Goal: Task Accomplishment & Management: Manage account settings

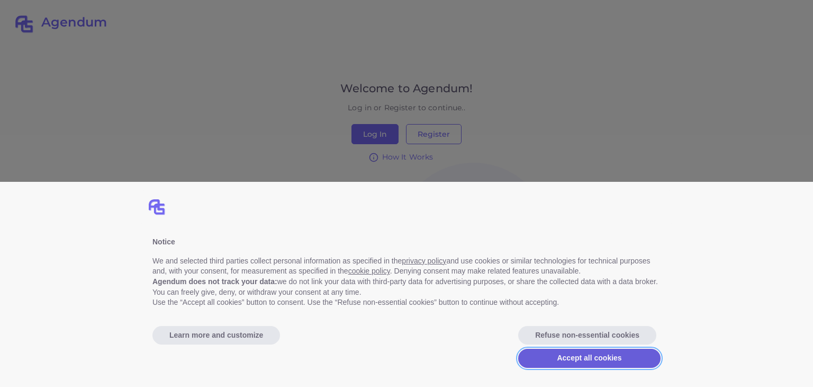
drag, startPoint x: 605, startPoint y: 356, endPoint x: 479, endPoint y: 225, distance: 182.4
click at [605, 356] on button "Accept all cookies" at bounding box center [589, 357] width 142 height 19
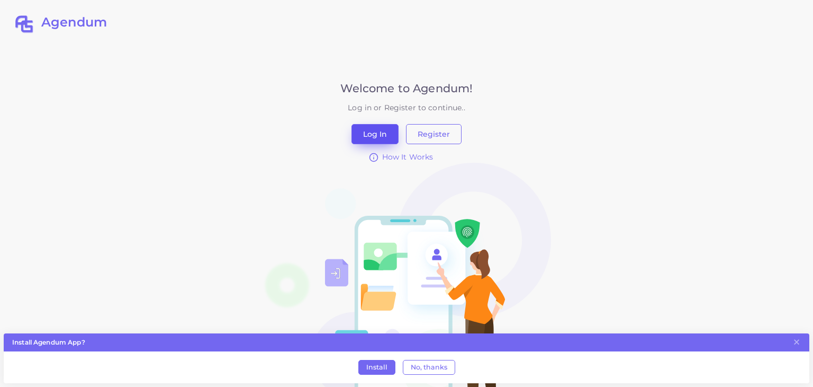
click at [387, 135] on button "Log In" at bounding box center [375, 134] width 47 height 20
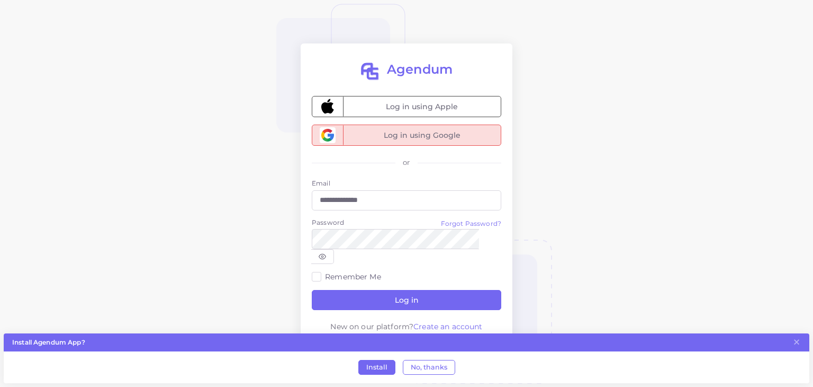
click at [388, 143] on span "Log in using Google" at bounding box center [422, 135] width 158 height 20
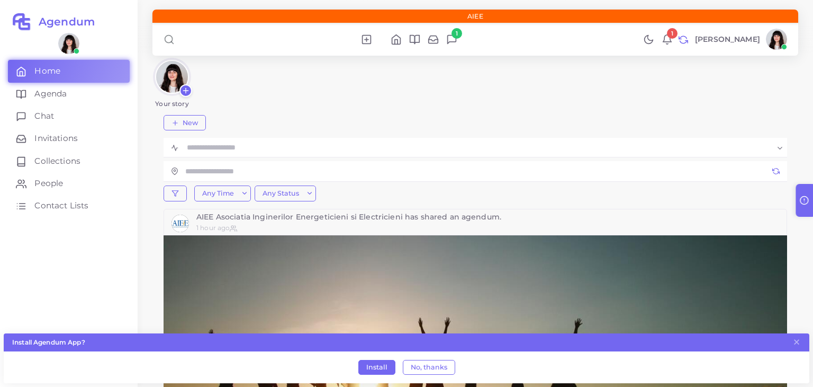
click at [663, 41] on icon at bounding box center [667, 38] width 8 height 7
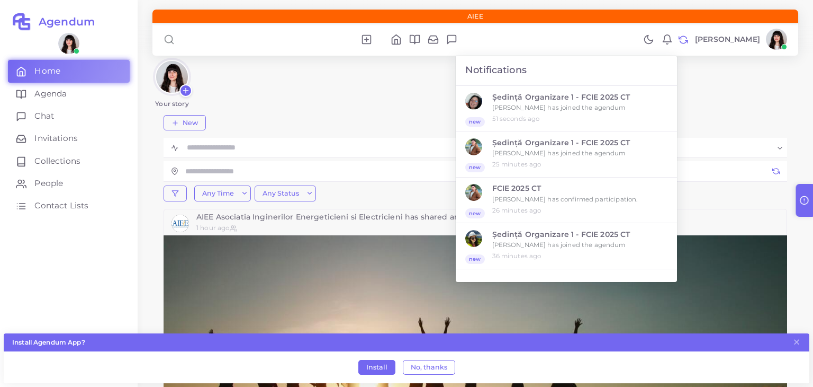
click at [663, 41] on icon at bounding box center [667, 38] width 8 height 7
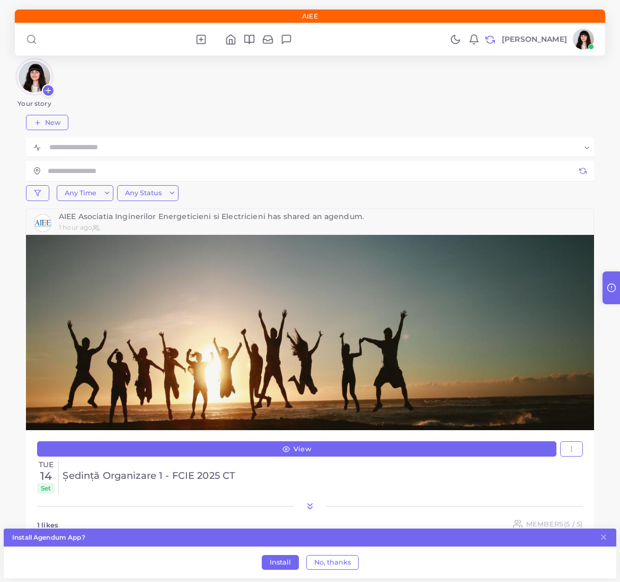
drag, startPoint x: 411, startPoint y: 106, endPoint x: 404, endPoint y: 97, distance: 11.7
click at [411, 106] on div "Your story" at bounding box center [310, 83] width 590 height 50
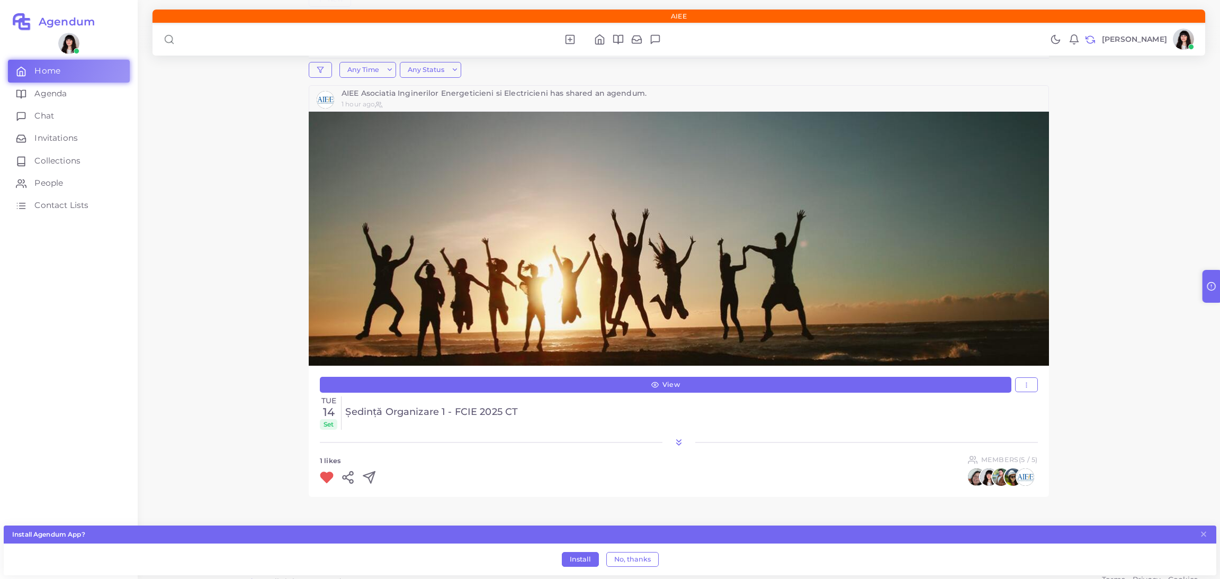
scroll to position [146, 0]
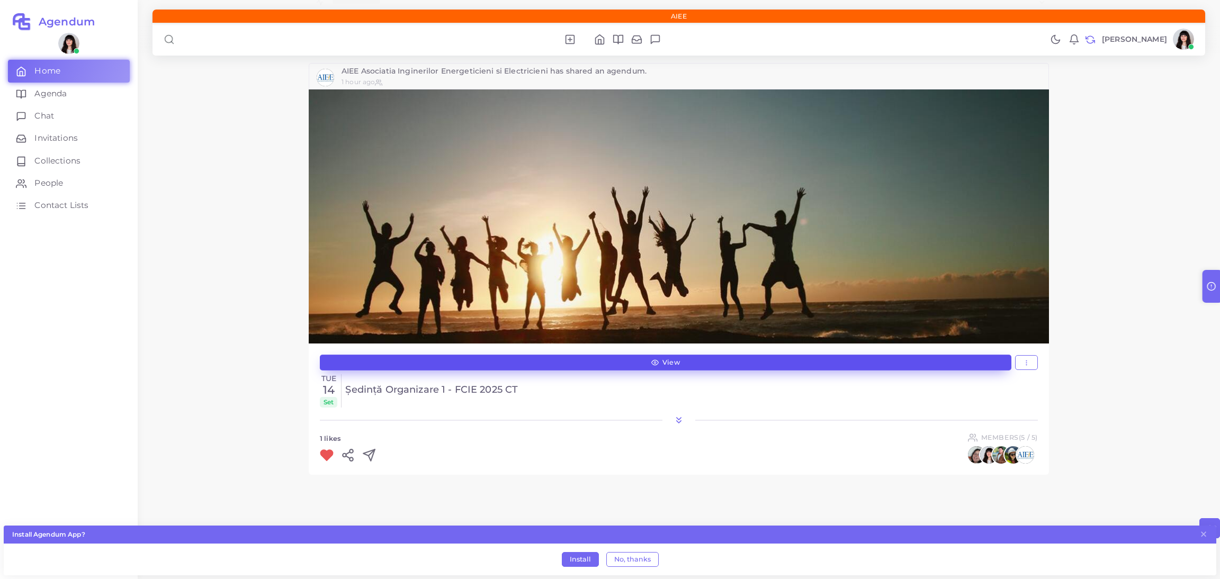
click at [800, 360] on link "View" at bounding box center [666, 363] width 692 height 16
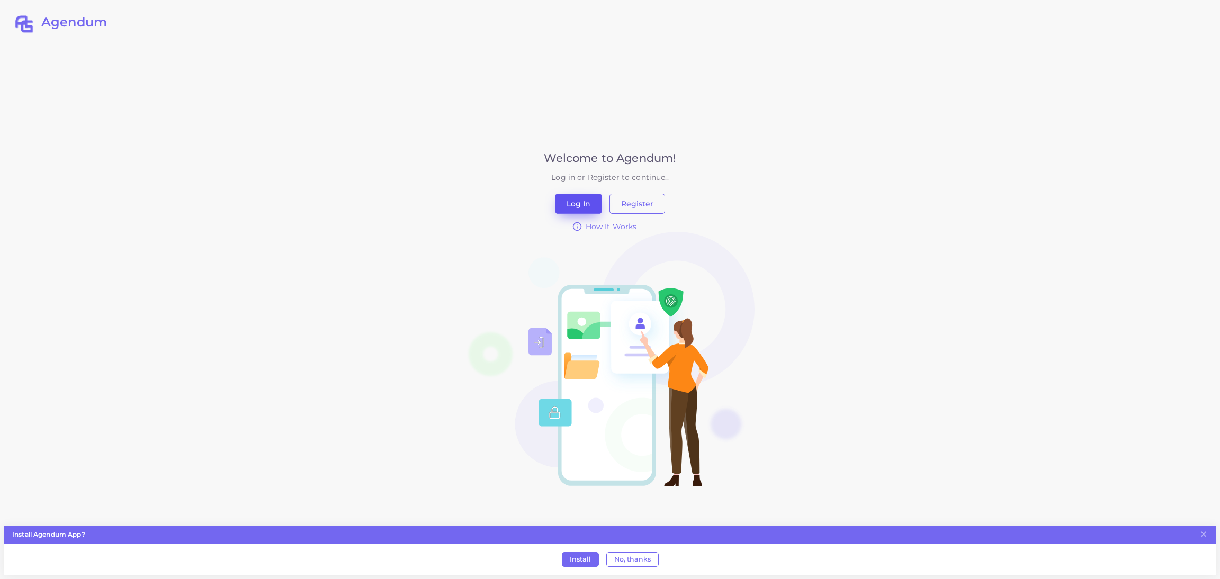
click at [584, 202] on button "Log In" at bounding box center [578, 204] width 47 height 20
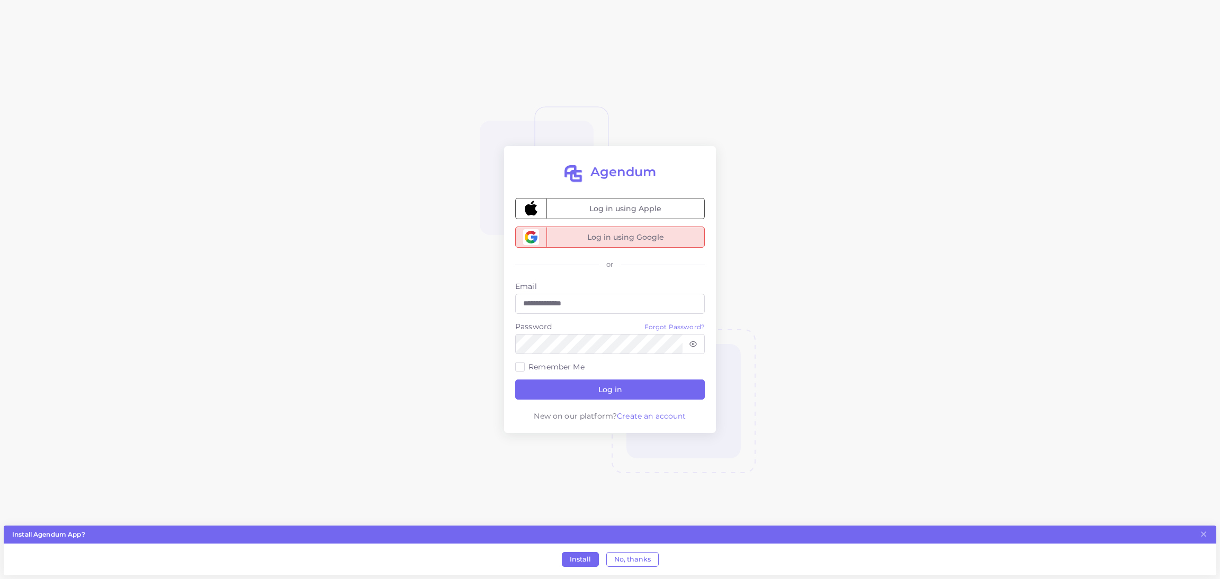
click at [593, 241] on span "Log in using Google" at bounding box center [625, 237] width 158 height 20
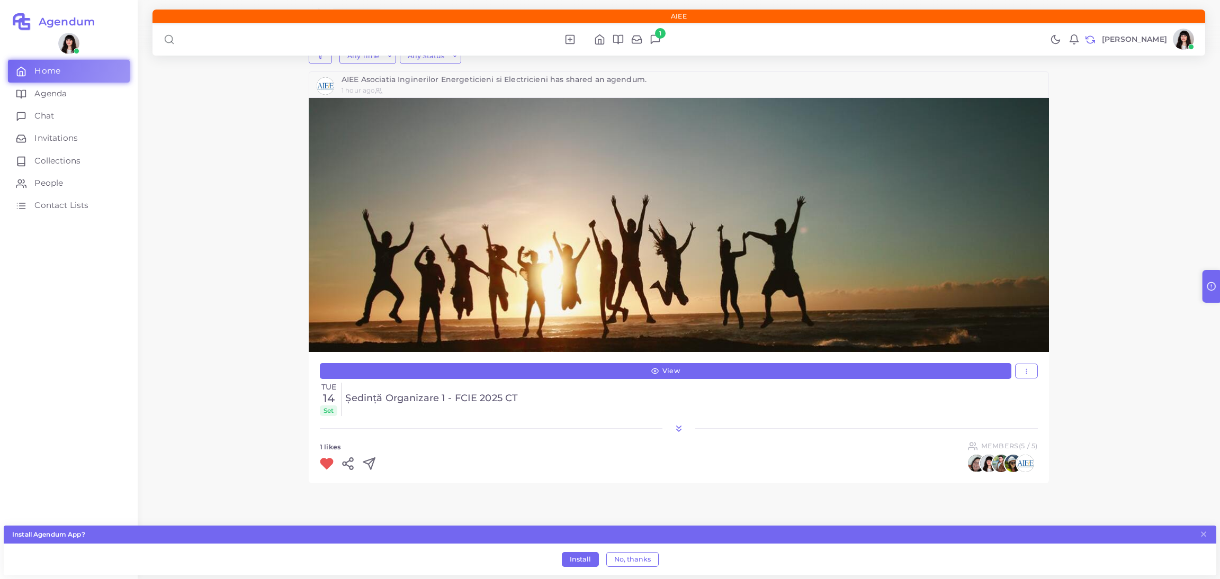
scroll to position [146, 0]
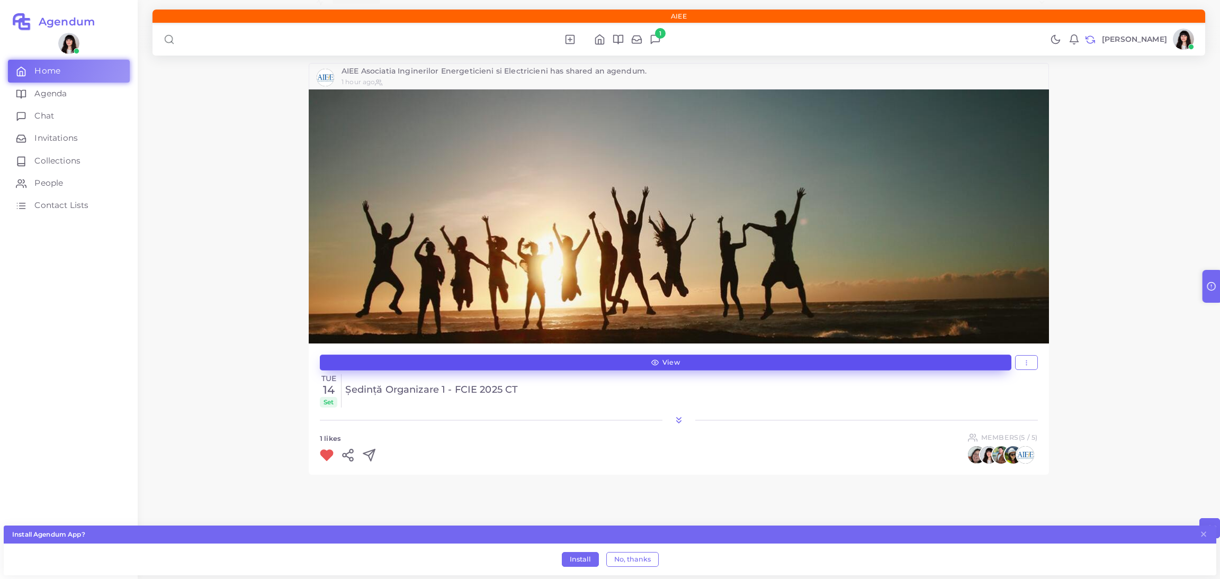
click at [611, 368] on link "View" at bounding box center [666, 363] width 692 height 16
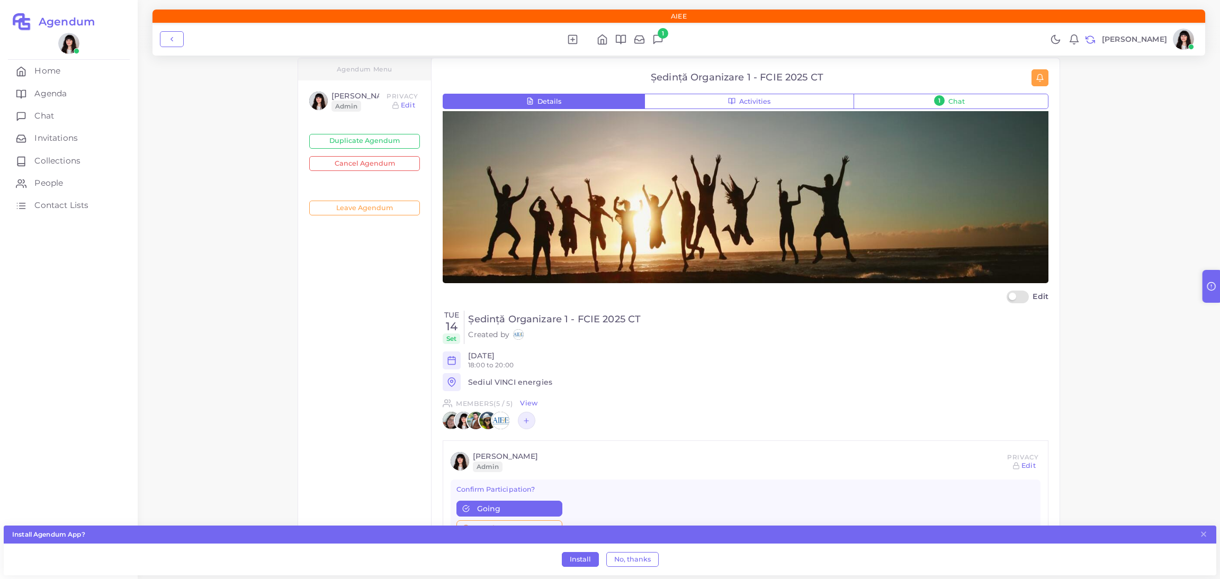
scroll to position [33, 0]
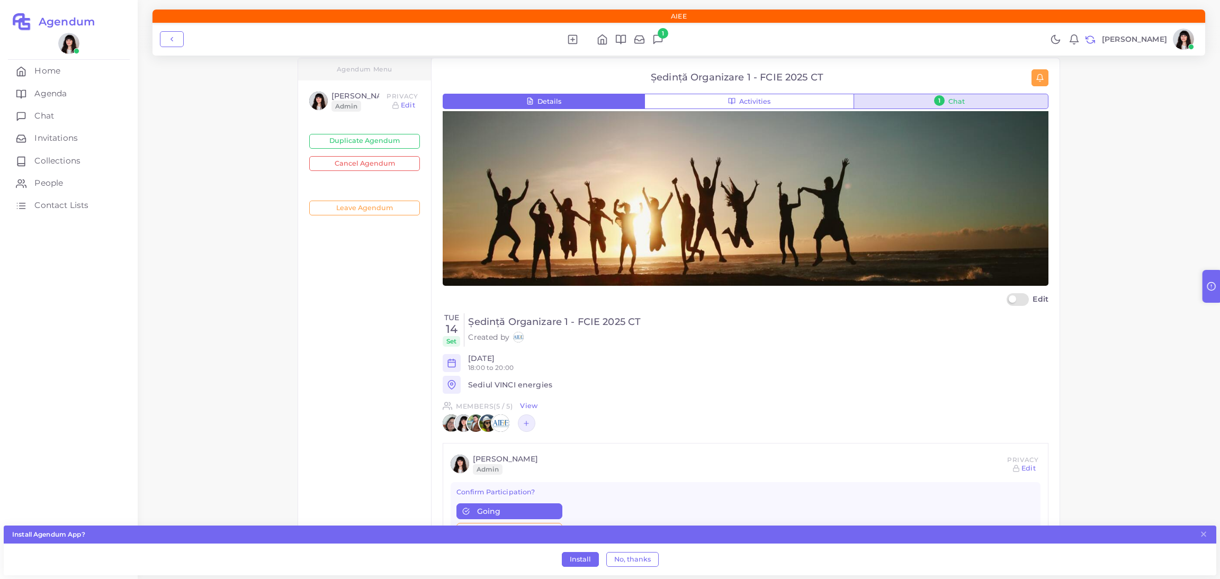
click at [949, 102] on span "Chat" at bounding box center [956, 101] width 16 height 7
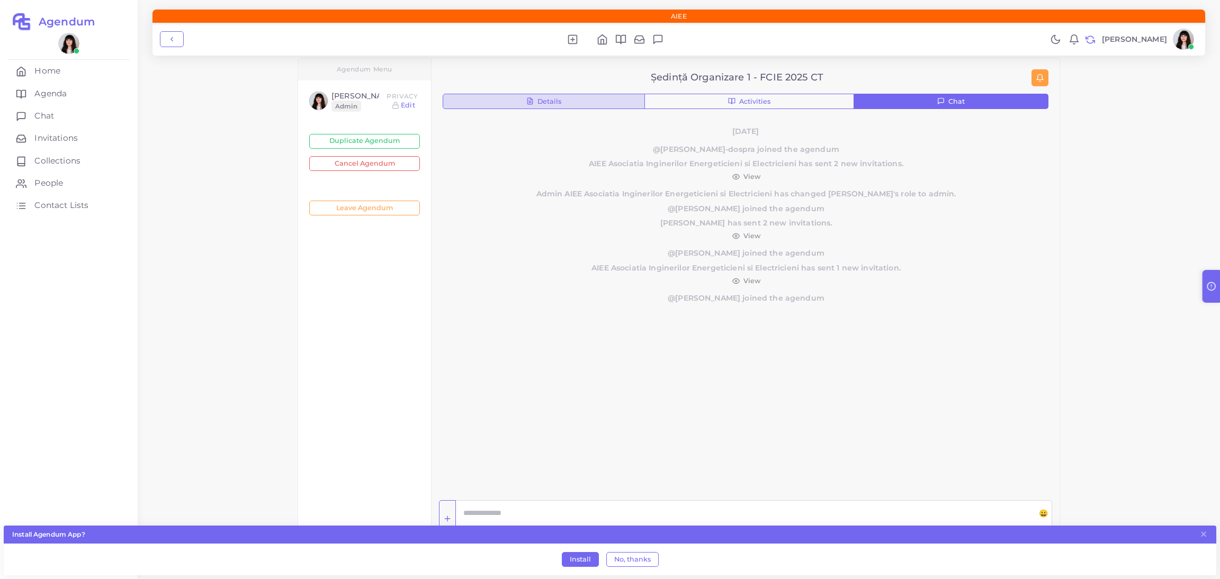
click at [595, 103] on button "Details" at bounding box center [544, 102] width 202 height 16
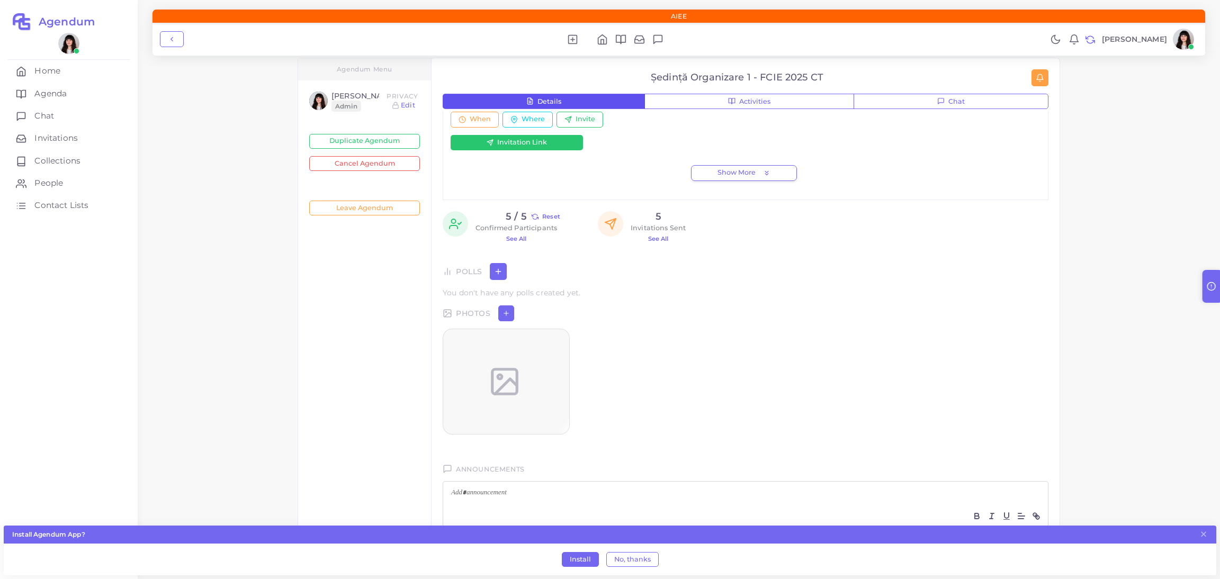
scroll to position [589, 0]
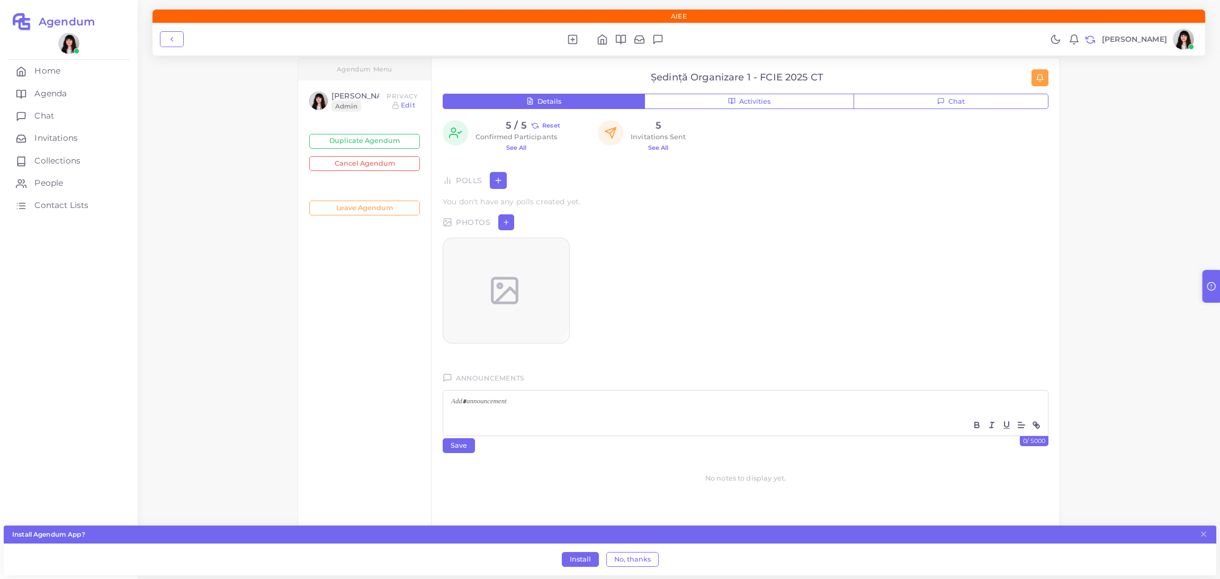
click at [605, 408] on p at bounding box center [745, 402] width 589 height 11
click at [458, 444] on button "Save" at bounding box center [459, 445] width 32 height 15
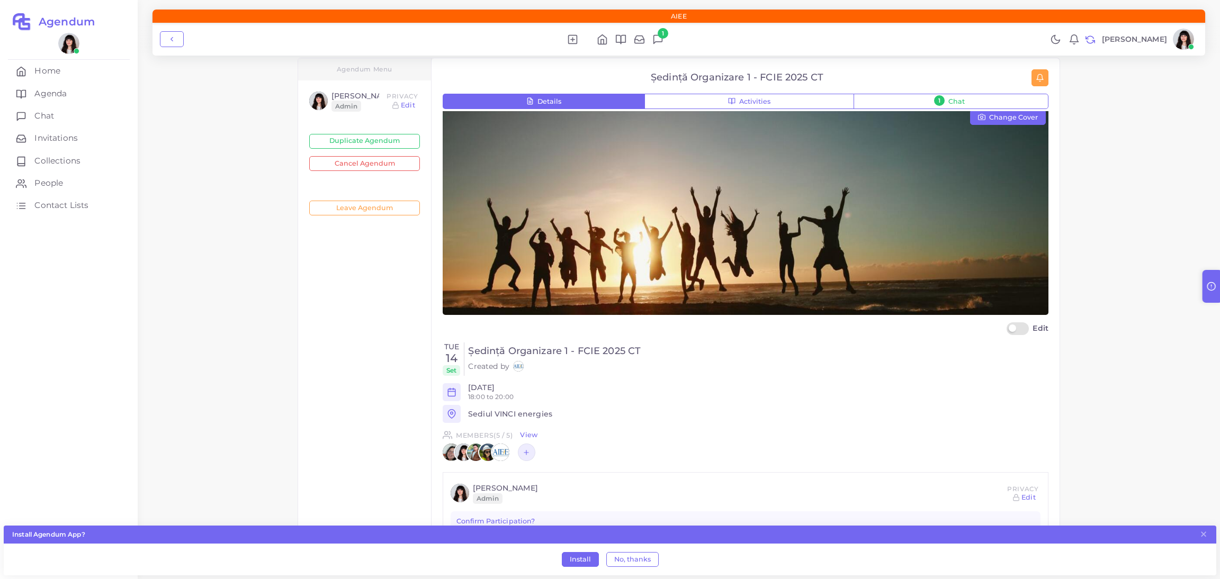
scroll to position [0, 0]
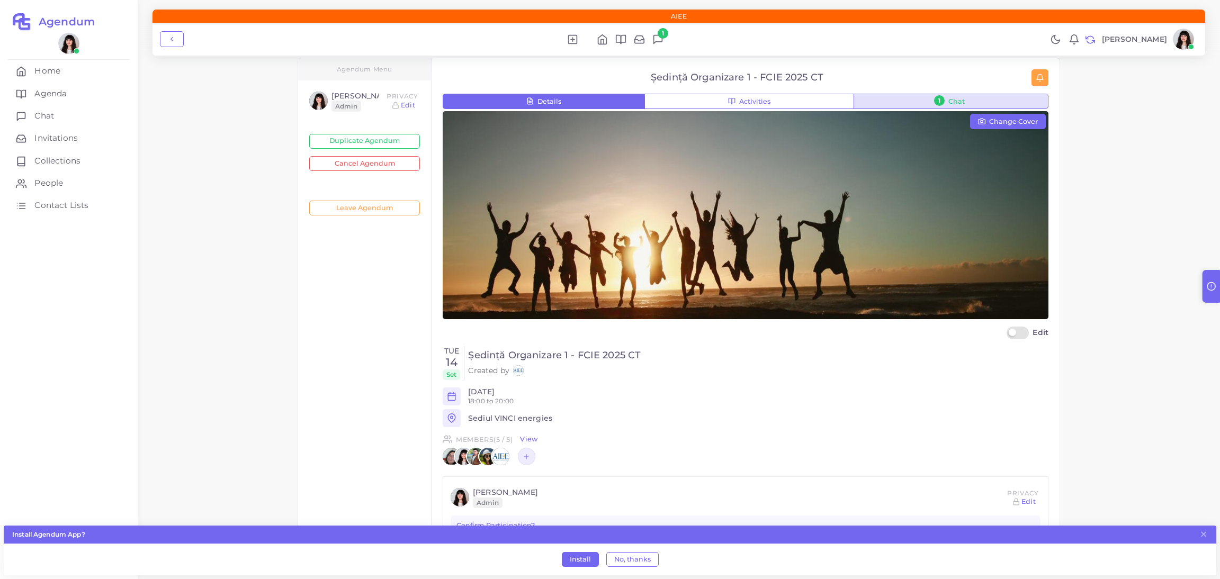
click at [930, 99] on button "1 Chat" at bounding box center [951, 102] width 195 height 16
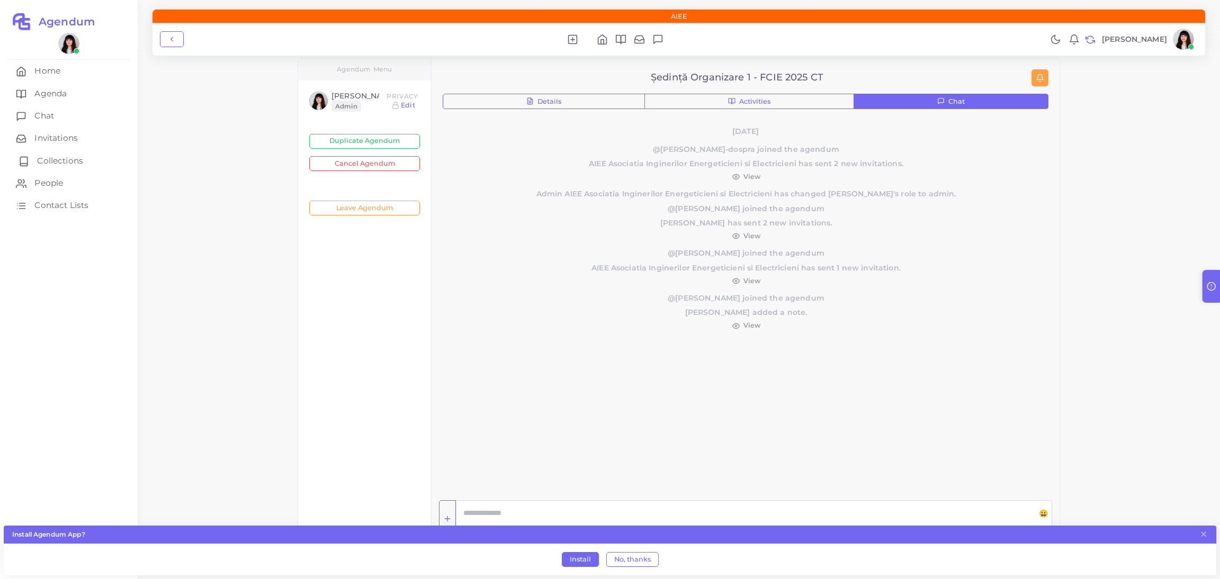
click at [57, 160] on span "Collections" at bounding box center [60, 161] width 46 height 12
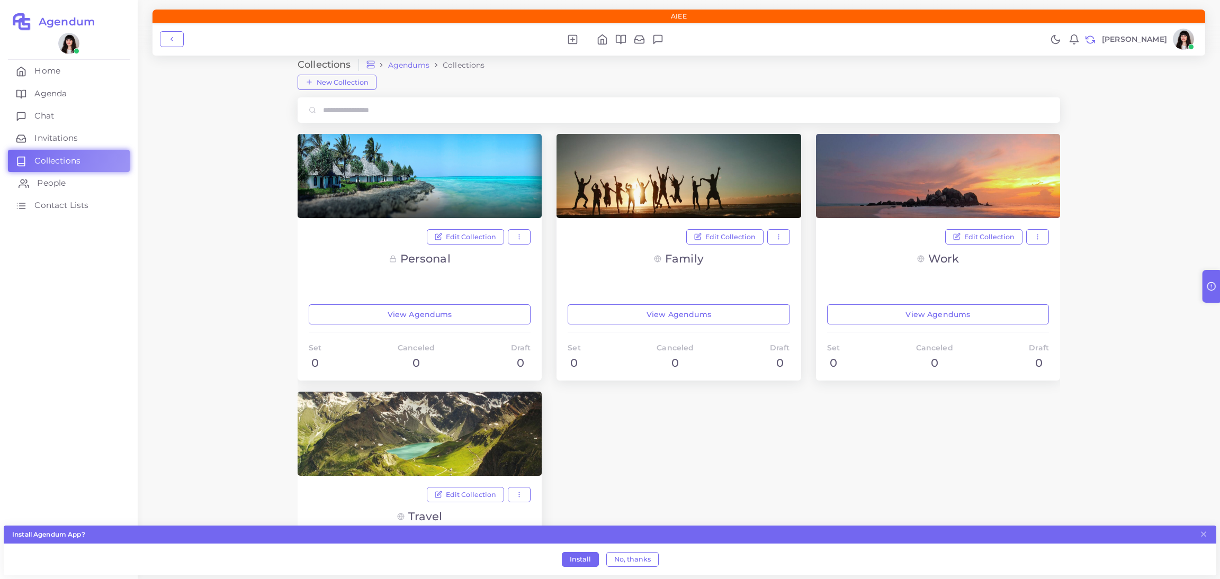
click at [61, 183] on span "People" at bounding box center [51, 183] width 29 height 12
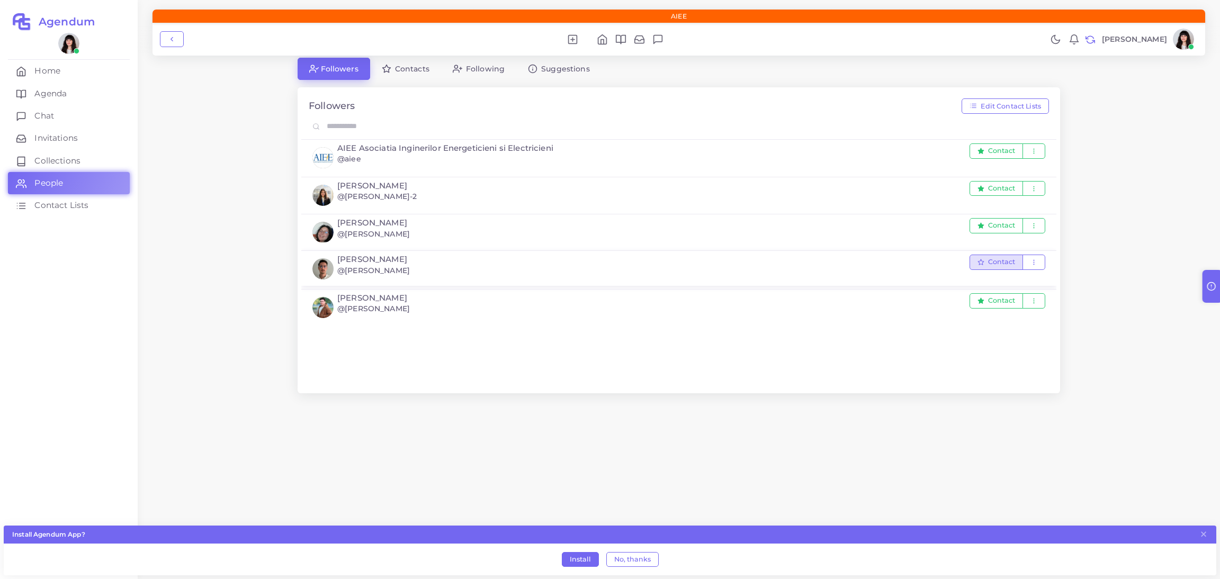
click at [976, 265] on button "Contact" at bounding box center [995, 262] width 53 height 15
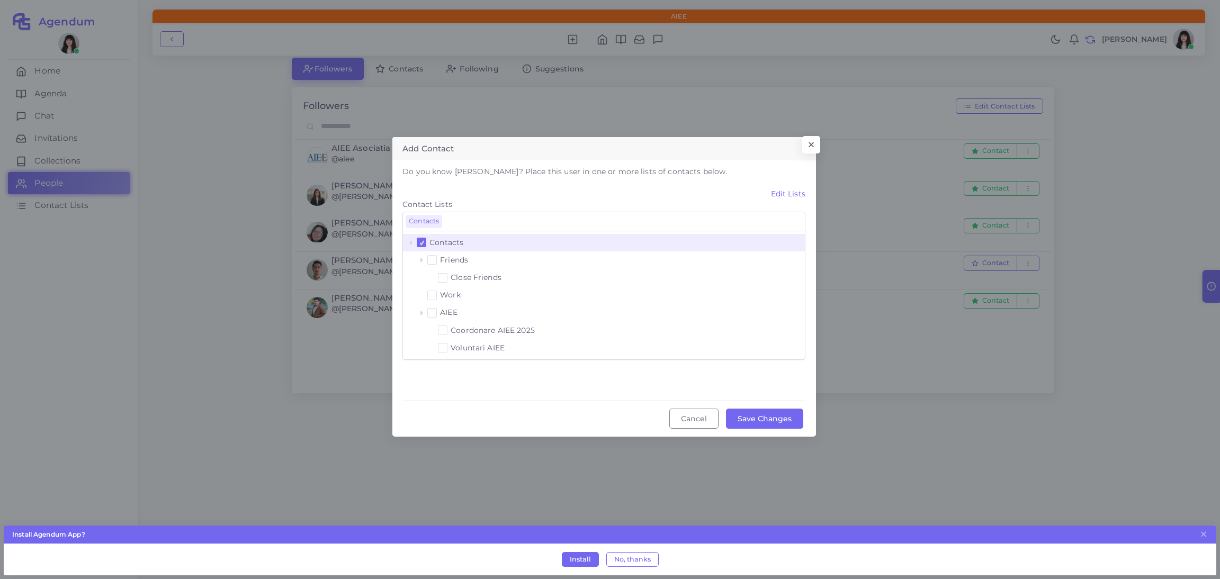
click at [795, 190] on link "Edit Lists" at bounding box center [603, 193] width 403 height 11
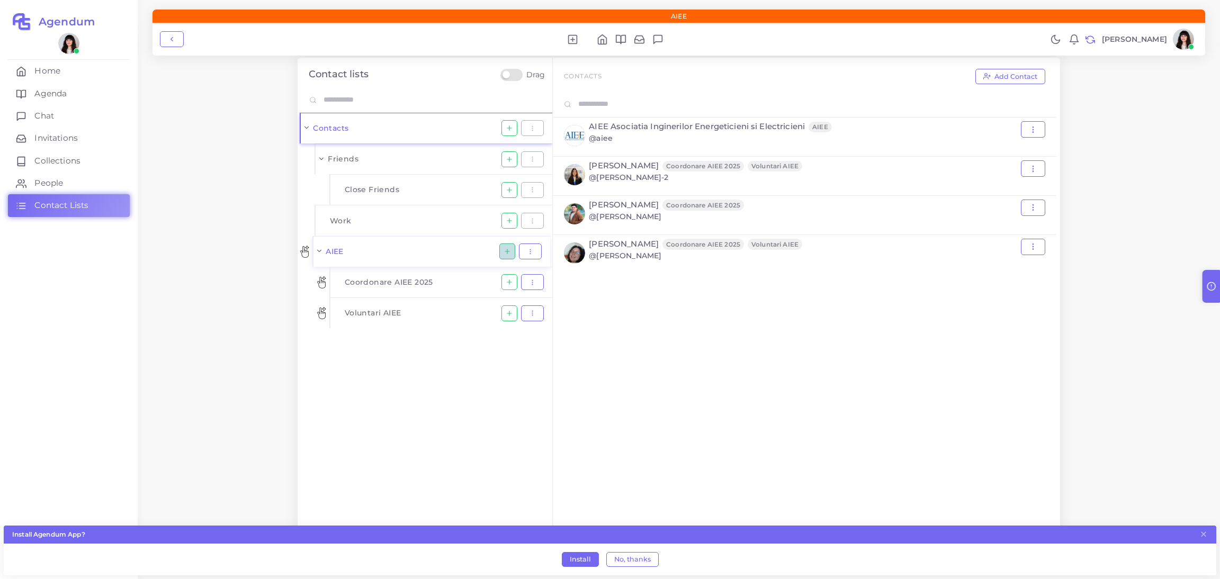
click at [505, 250] on icon "button" at bounding box center [507, 251] width 7 height 7
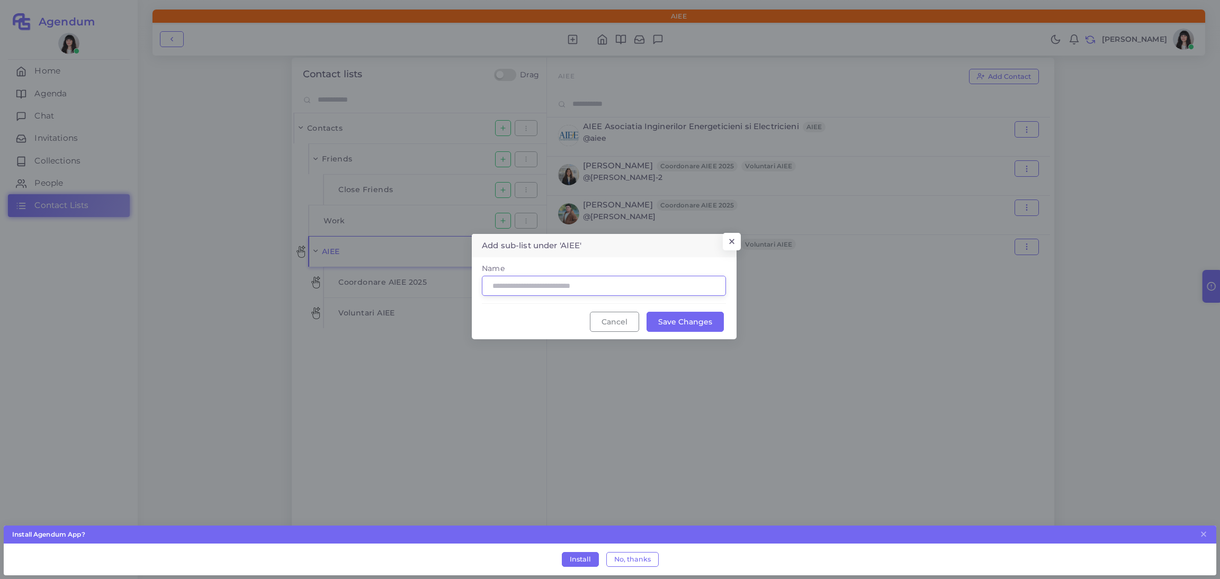
click at [535, 293] on input "Name" at bounding box center [604, 286] width 244 height 20
type input "**********"
click at [695, 317] on button "Save Changes" at bounding box center [685, 322] width 77 height 20
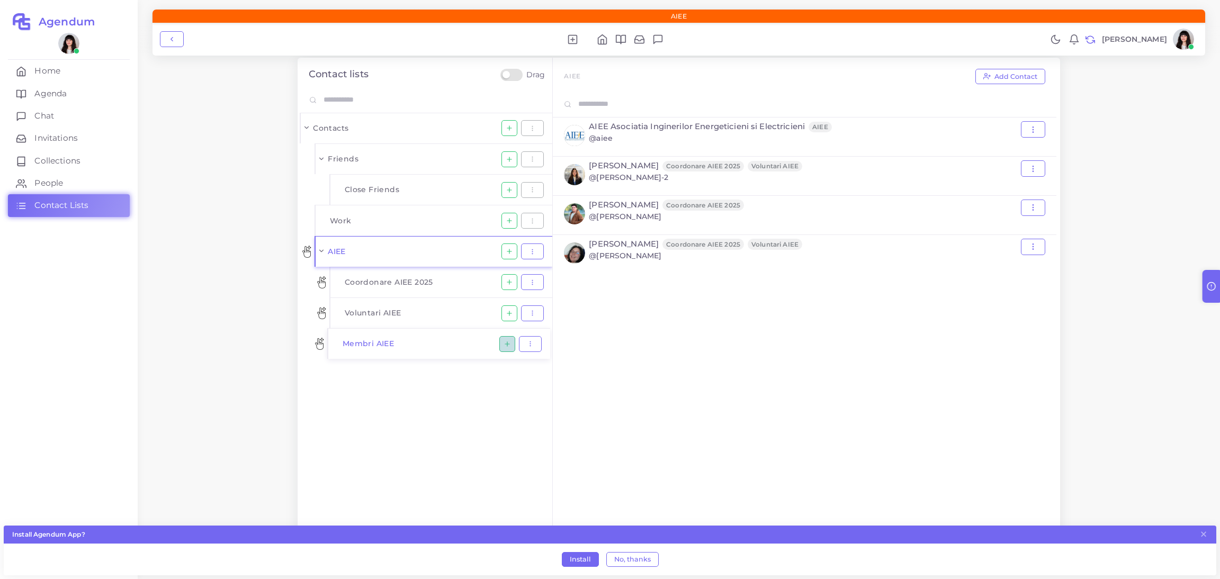
click at [504, 344] on icon "button" at bounding box center [507, 343] width 7 height 7
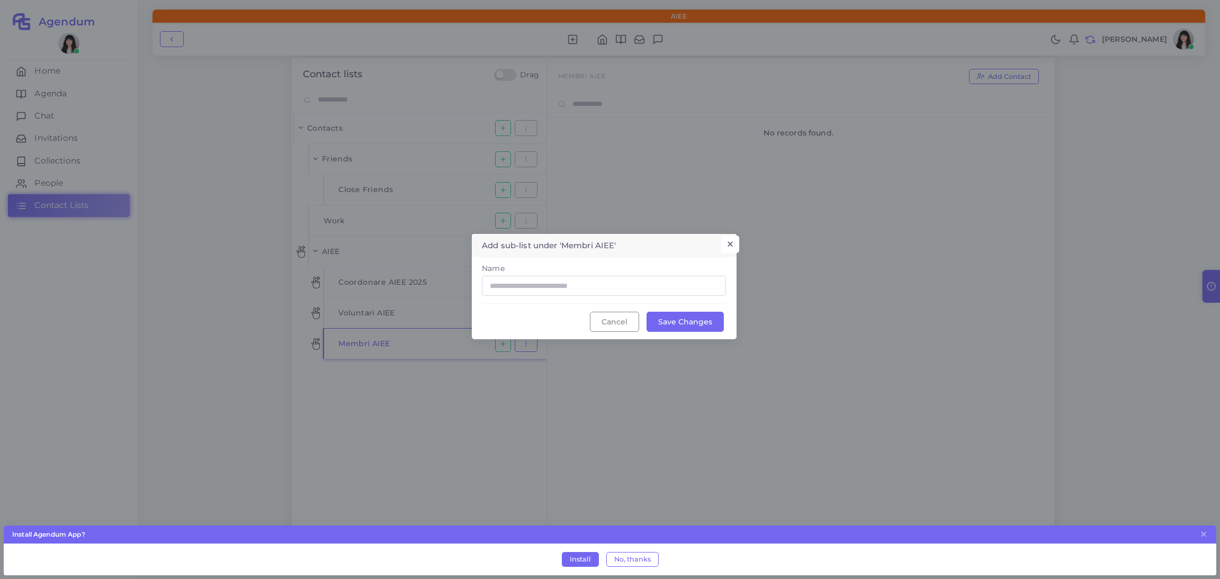
click at [737, 237] on button "×" at bounding box center [729, 245] width 17 height 18
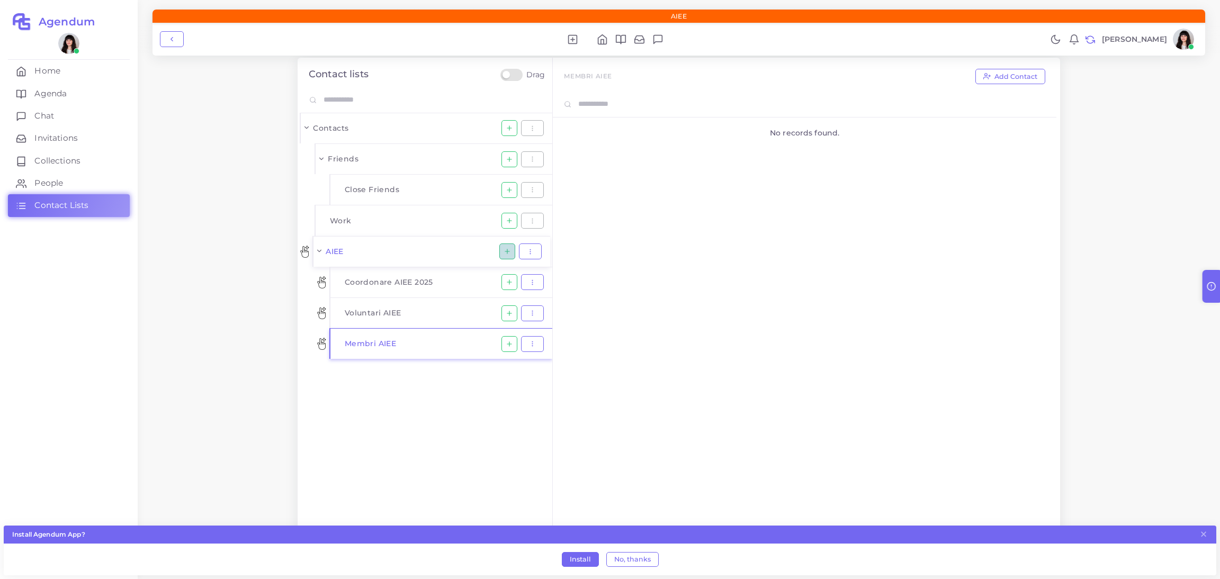
click at [507, 250] on line "button" at bounding box center [507, 251] width 0 height 4
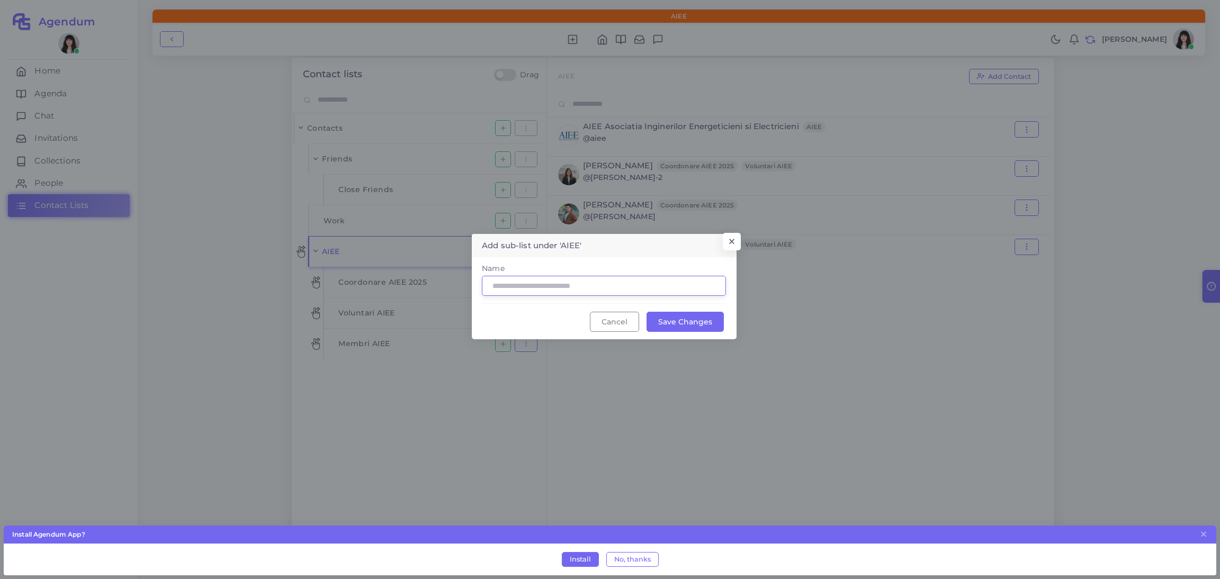
click at [527, 283] on input "Name" at bounding box center [604, 286] width 244 height 20
type input "**********"
click at [697, 318] on button "Save Changes" at bounding box center [685, 322] width 77 height 20
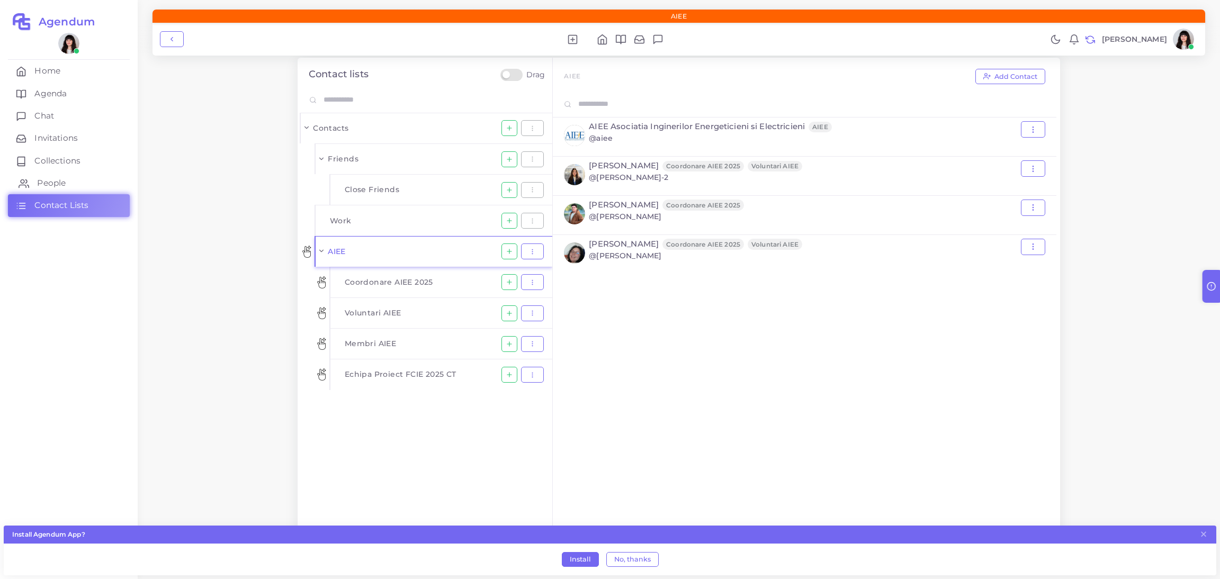
click at [73, 185] on link "People" at bounding box center [69, 183] width 122 height 22
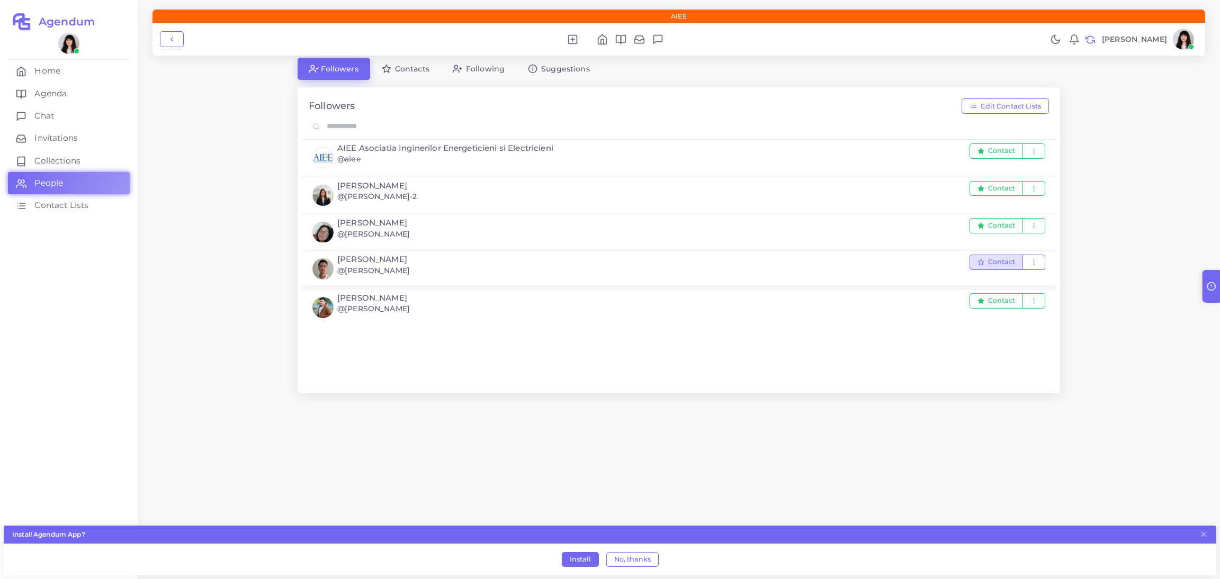
click at [980, 266] on icon "button" at bounding box center [980, 262] width 7 height 7
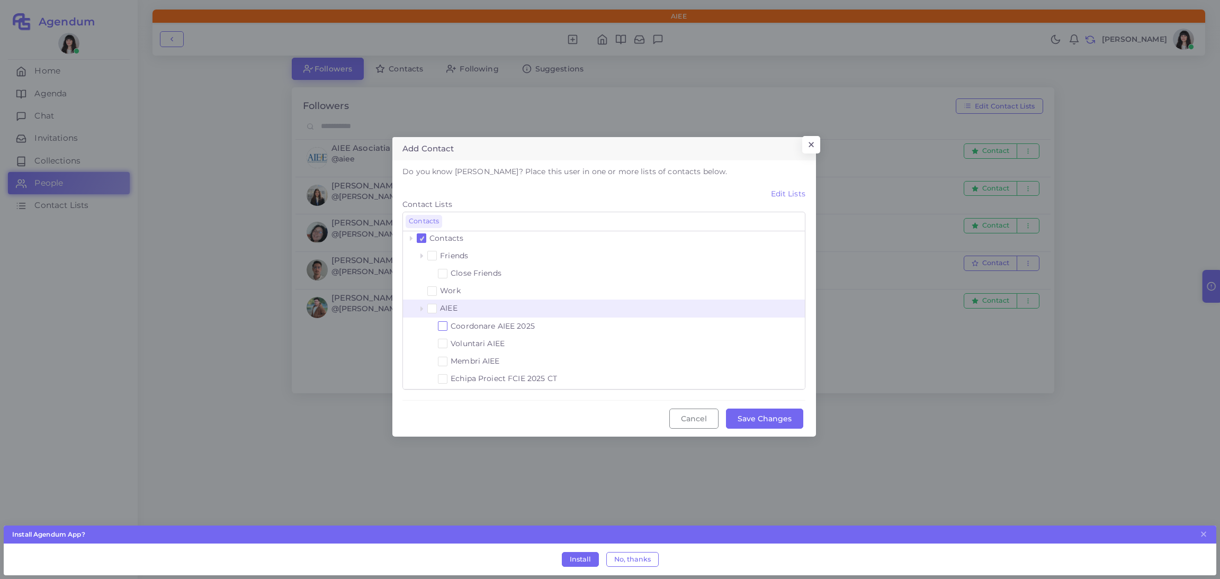
scroll to position [5, 0]
click at [444, 357] on span at bounding box center [443, 361] width 10 height 10
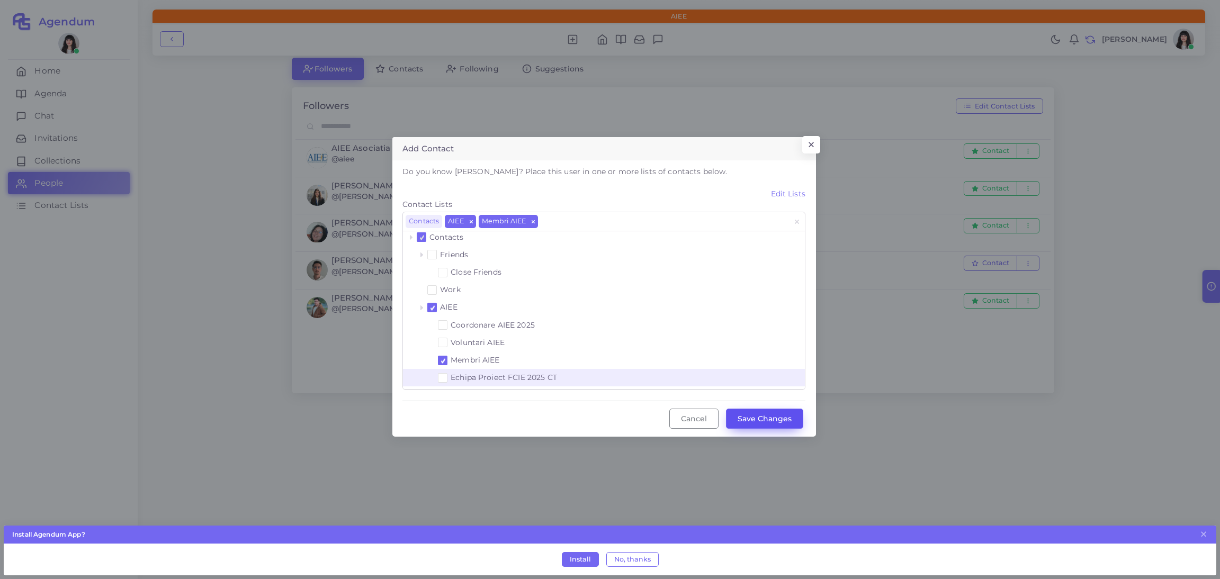
click at [767, 416] on button "Save Changes" at bounding box center [764, 419] width 77 height 20
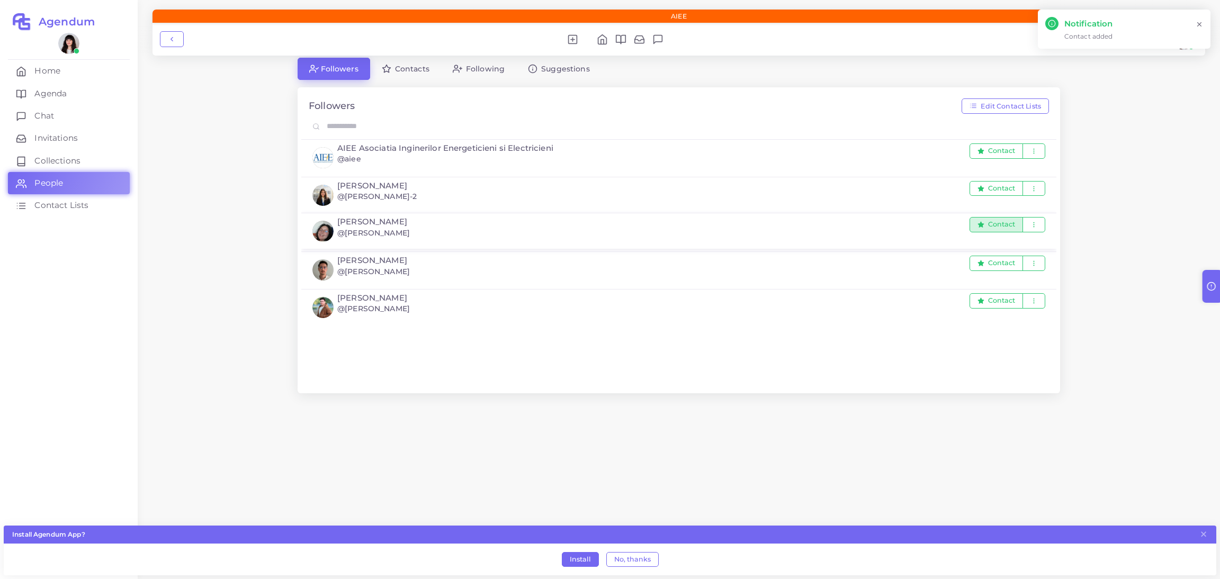
click at [1012, 227] on span "Contact" at bounding box center [1001, 224] width 27 height 7
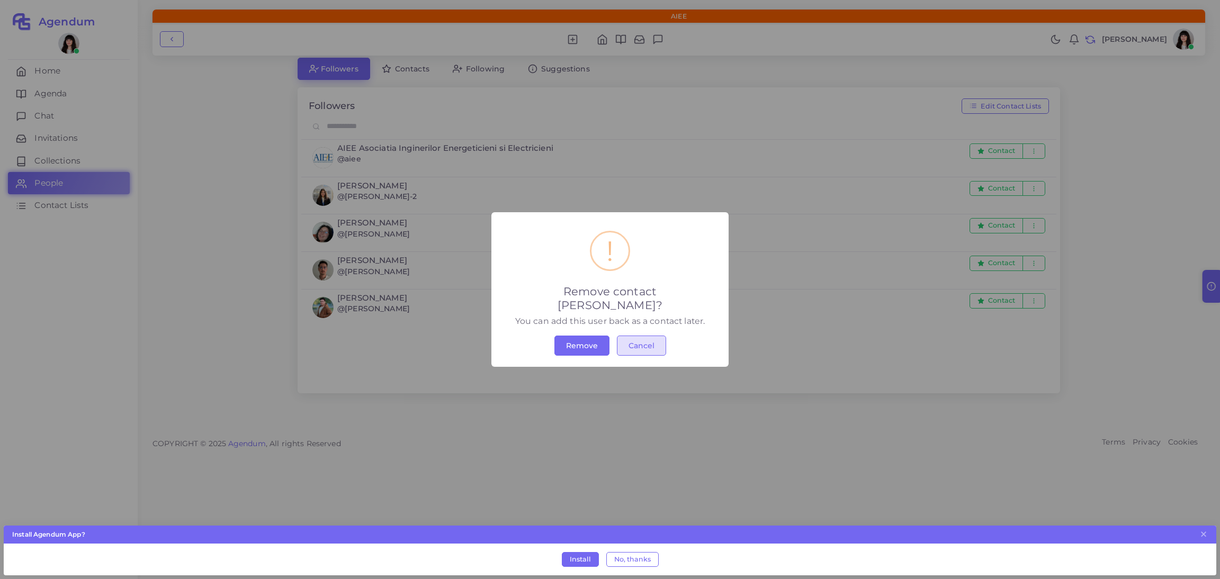
click at [650, 342] on button "Cancel" at bounding box center [641, 346] width 49 height 20
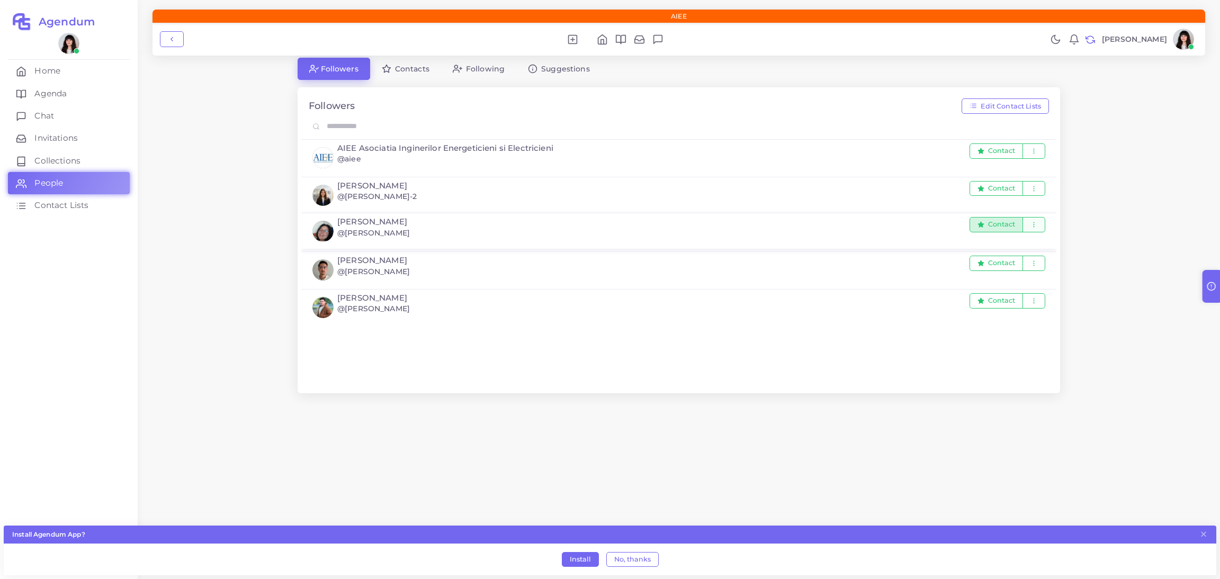
click at [1030, 227] on icon "button" at bounding box center [1033, 224] width 7 height 7
click at [1007, 247] on link "Edit Contact" at bounding box center [1006, 249] width 80 height 18
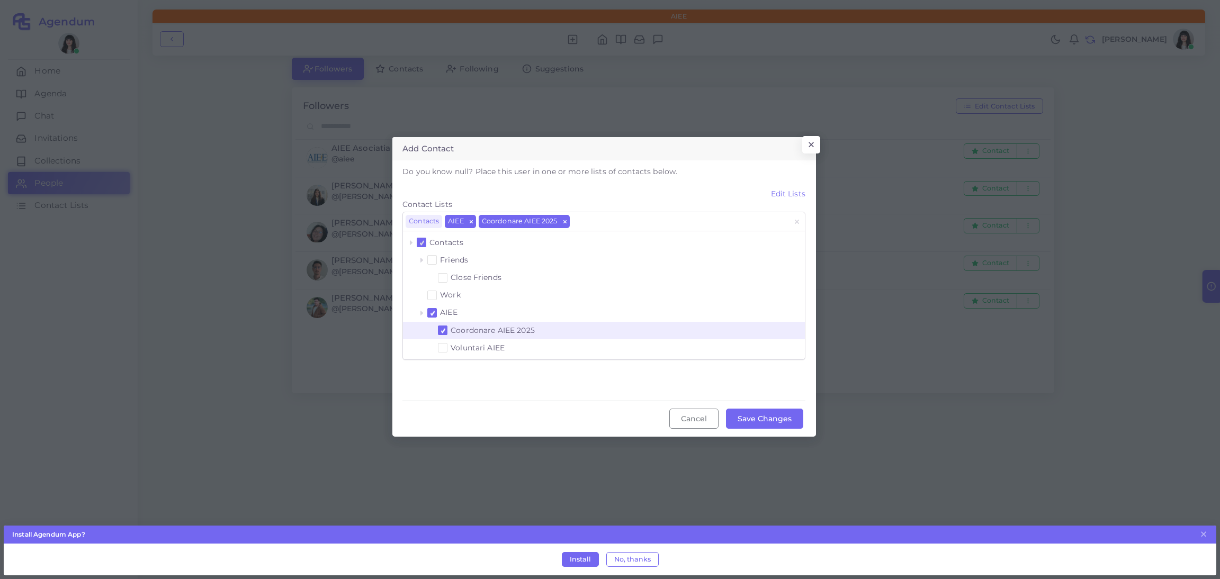
click at [445, 325] on div at bounding box center [442, 330] width 11 height 13
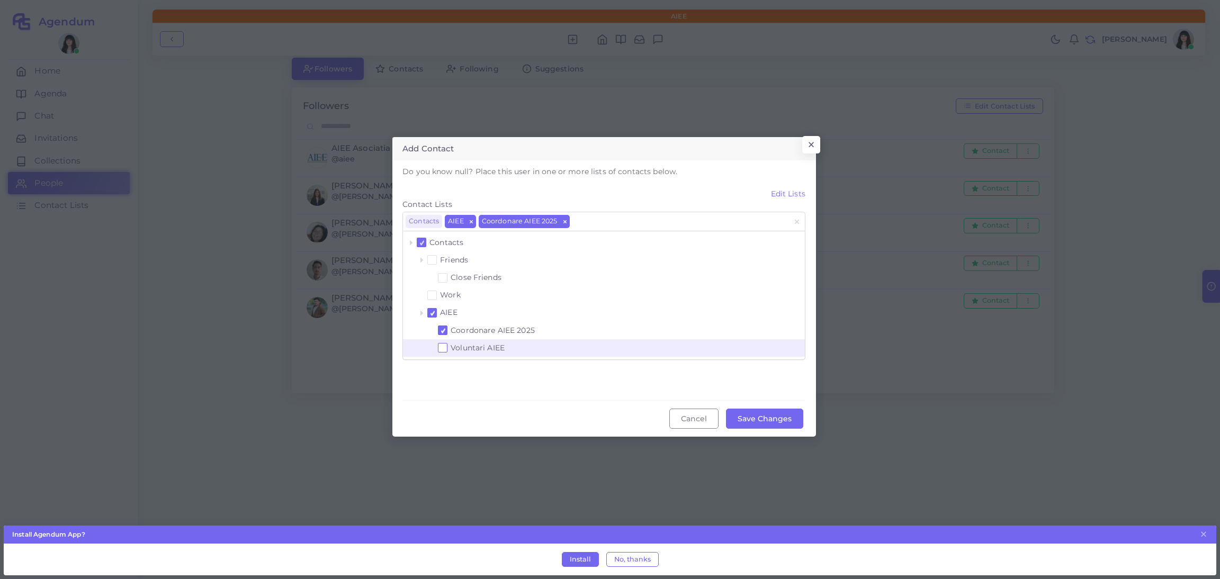
click at [442, 343] on span at bounding box center [443, 348] width 10 height 10
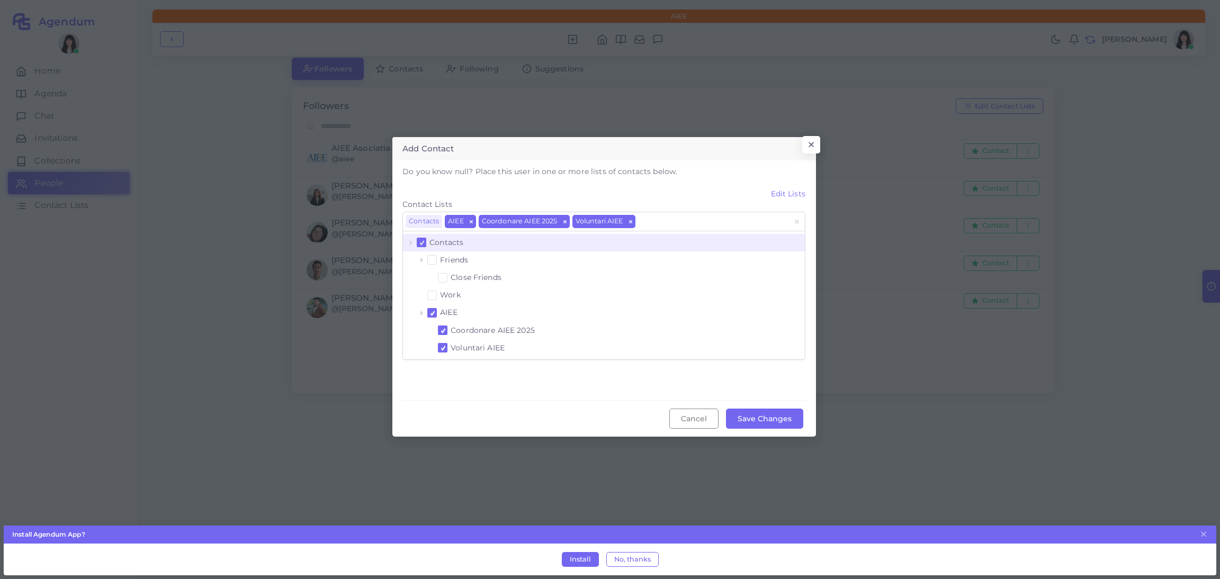
click at [419, 243] on span at bounding box center [422, 243] width 10 height 10
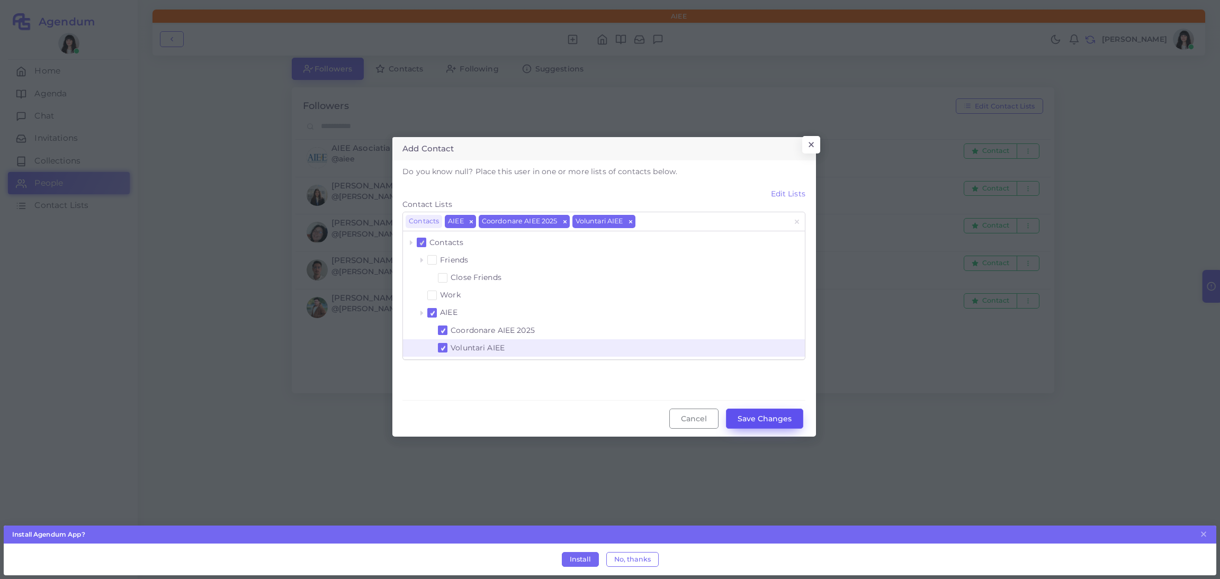
click at [760, 411] on button "Save Changes" at bounding box center [764, 419] width 77 height 20
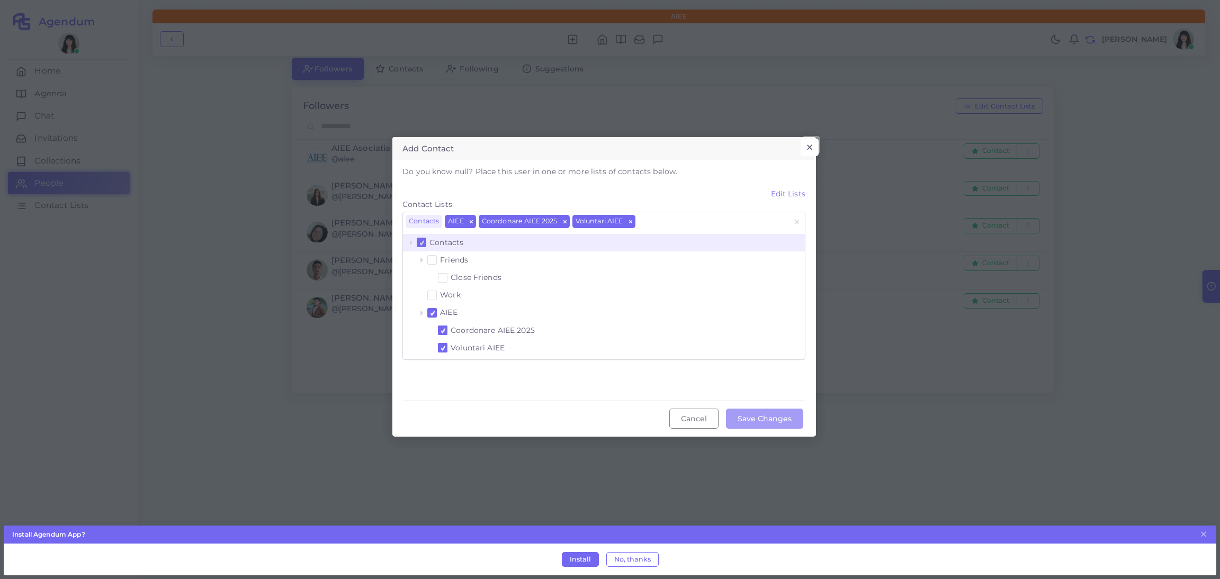
click at [809, 144] on button "×" at bounding box center [809, 148] width 17 height 18
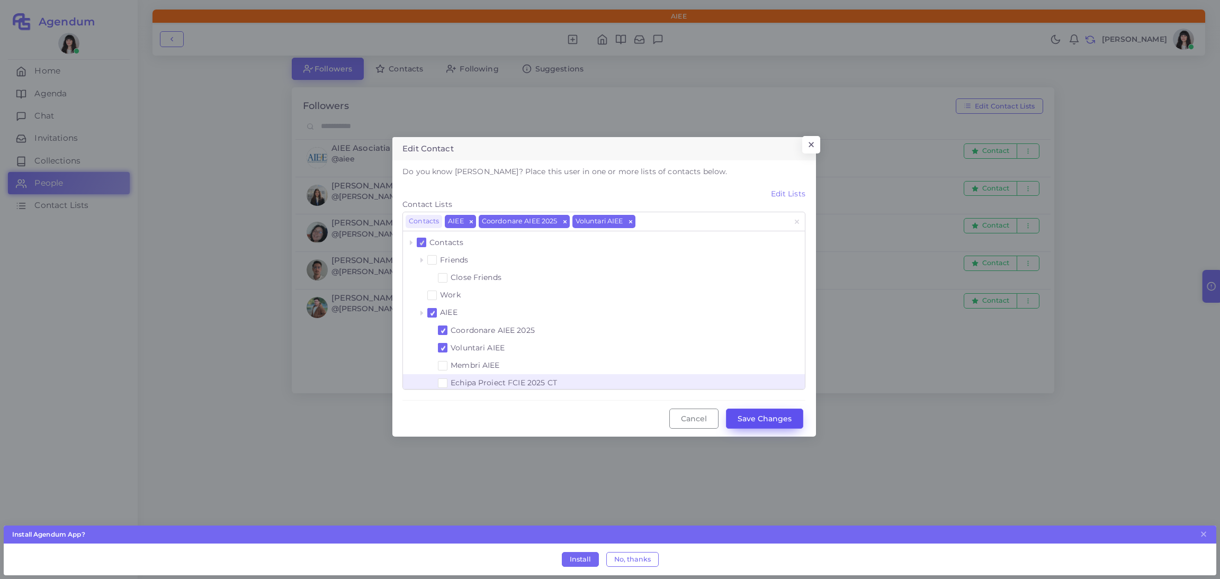
click at [776, 417] on button "Save Changes" at bounding box center [764, 419] width 77 height 20
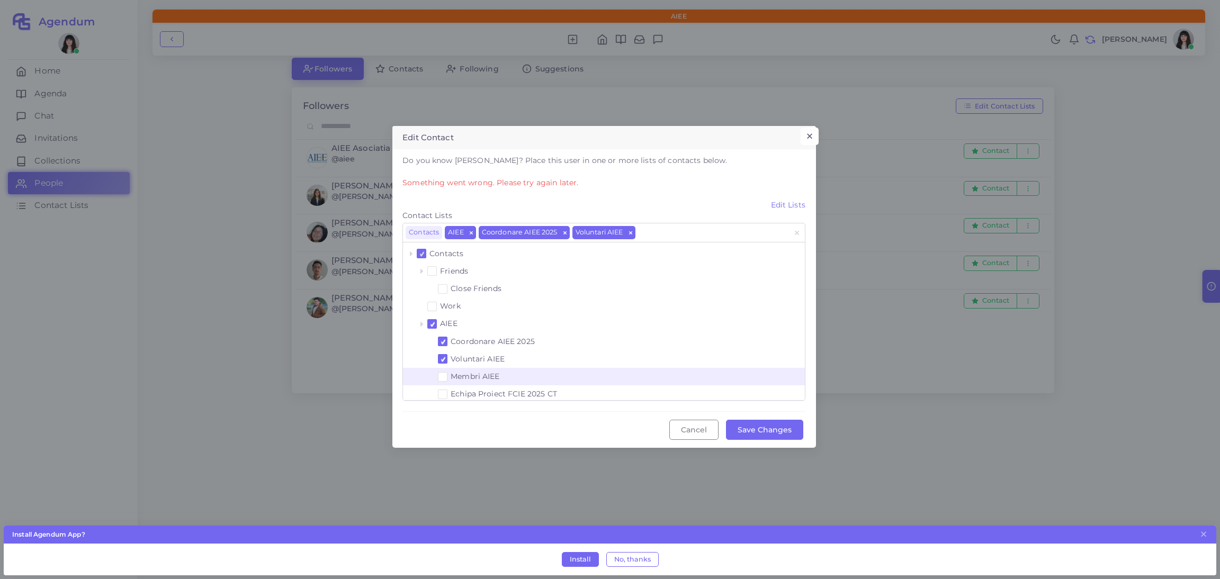
click at [810, 132] on button "×" at bounding box center [809, 137] width 17 height 18
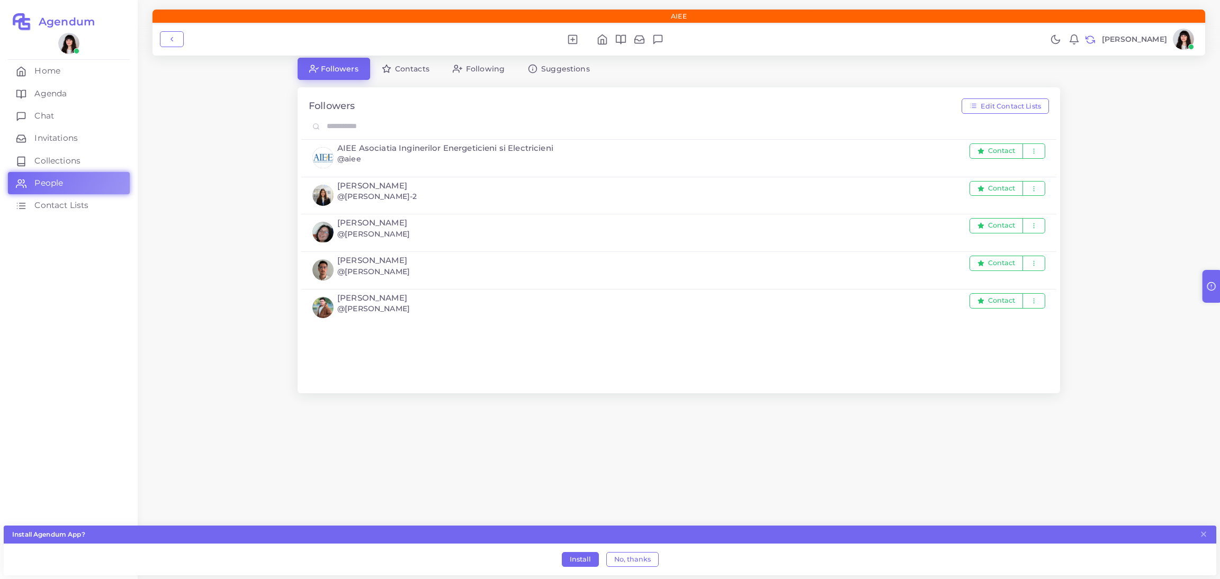
click at [63, 249] on ul "Home Agenda Chat Invitations Collections People Contact Lists" at bounding box center [69, 306] width 138 height 546
click at [1173, 36] on img at bounding box center [1183, 39] width 21 height 21
click at [1155, 241] on link "Logout" at bounding box center [1153, 247] width 88 height 21
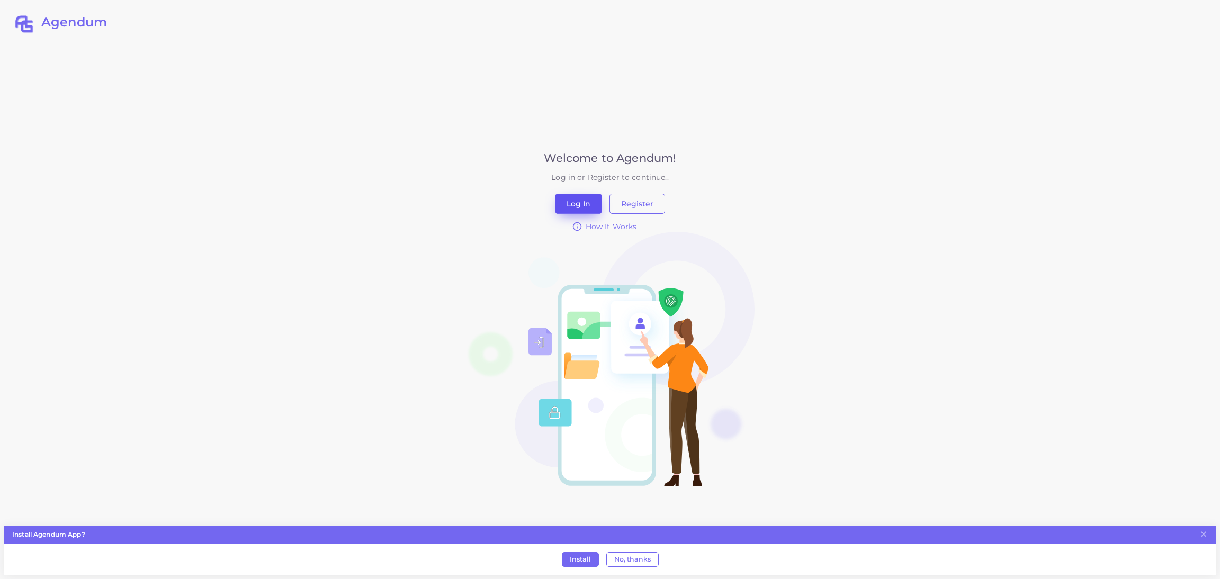
click at [587, 206] on button "Log In" at bounding box center [578, 204] width 47 height 20
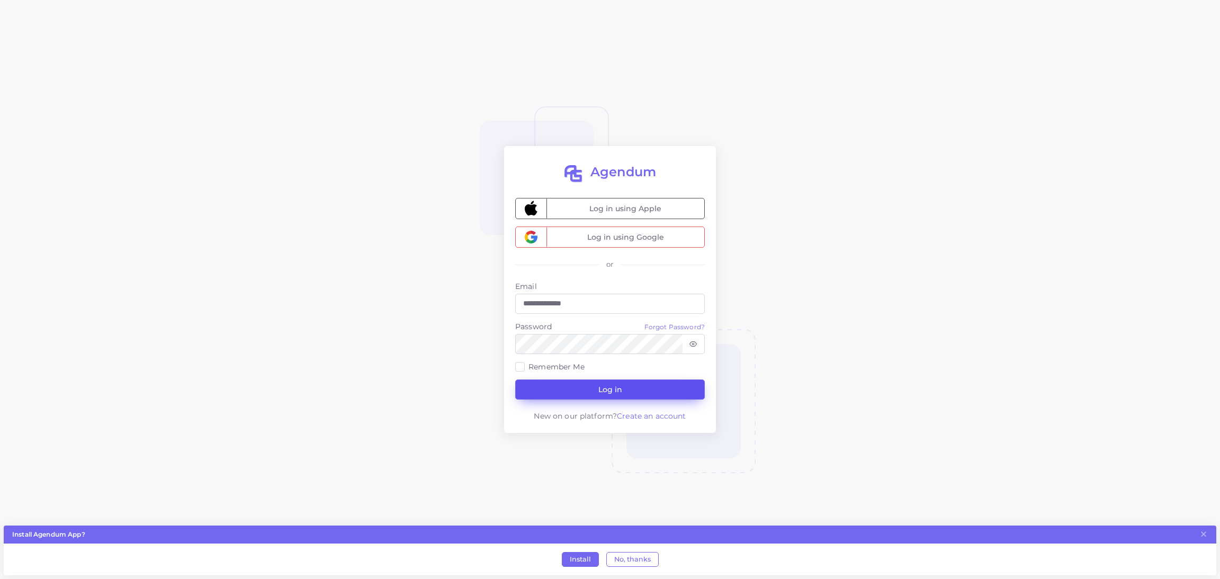
click at [574, 391] on button "Log in" at bounding box center [610, 390] width 190 height 20
